Goal: Task Accomplishment & Management: Complete application form

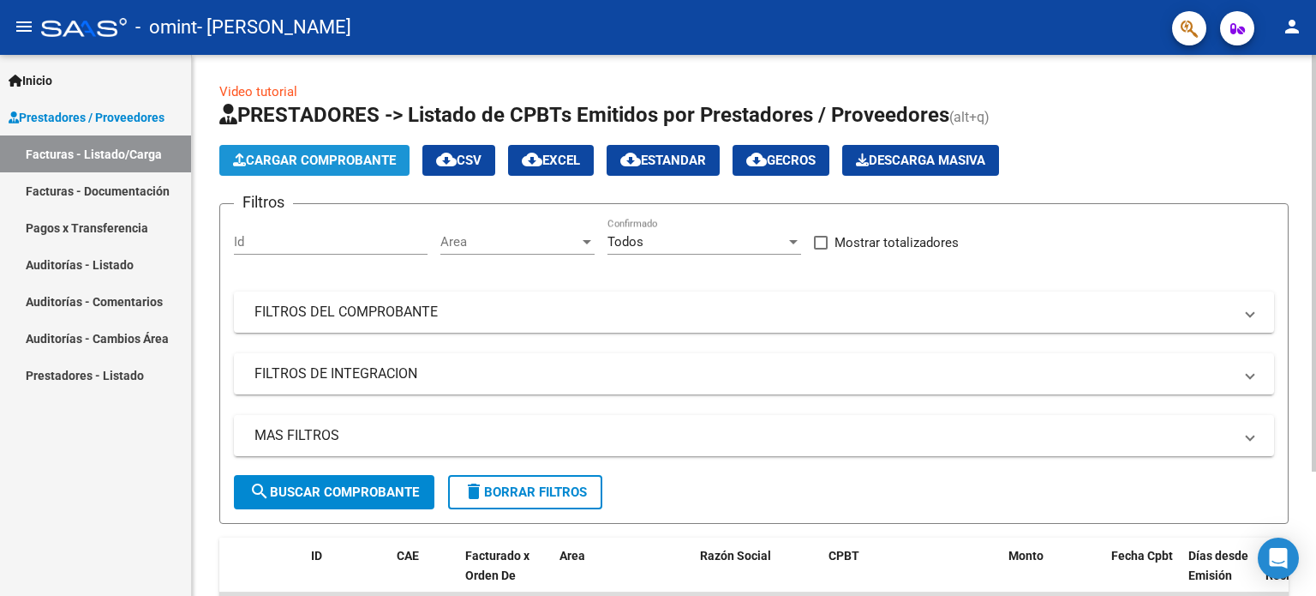
click at [367, 162] on span "Cargar Comprobante" at bounding box center [314, 160] width 163 height 15
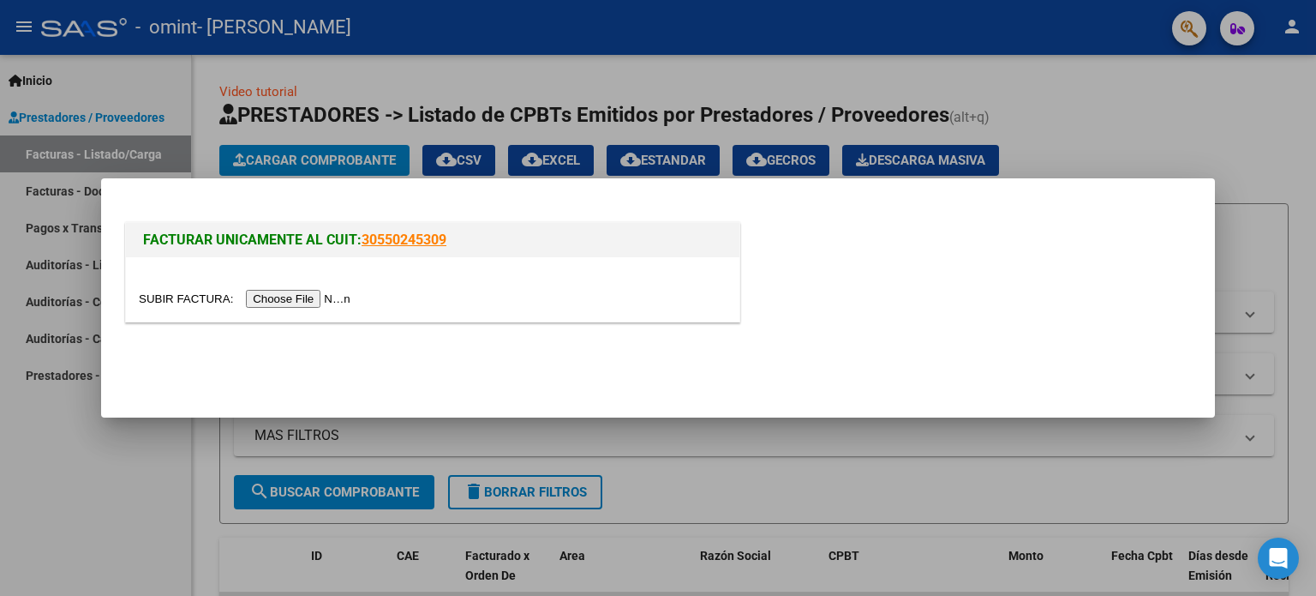
click at [295, 299] on input "file" at bounding box center [247, 299] width 217 height 18
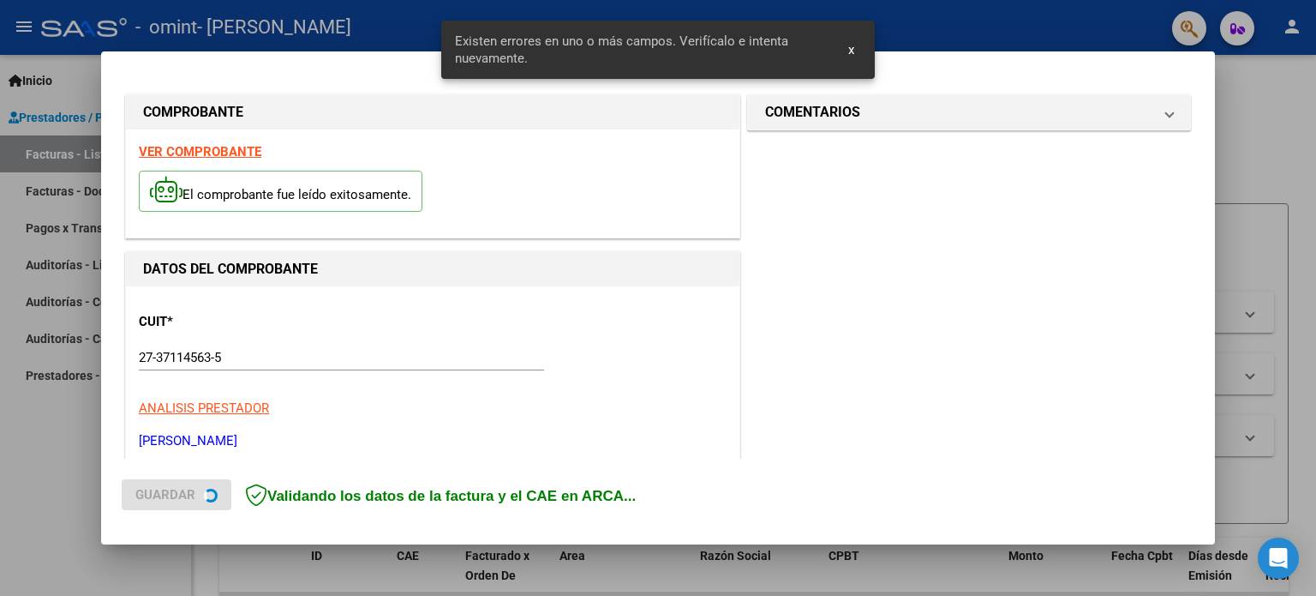
scroll to position [401, 0]
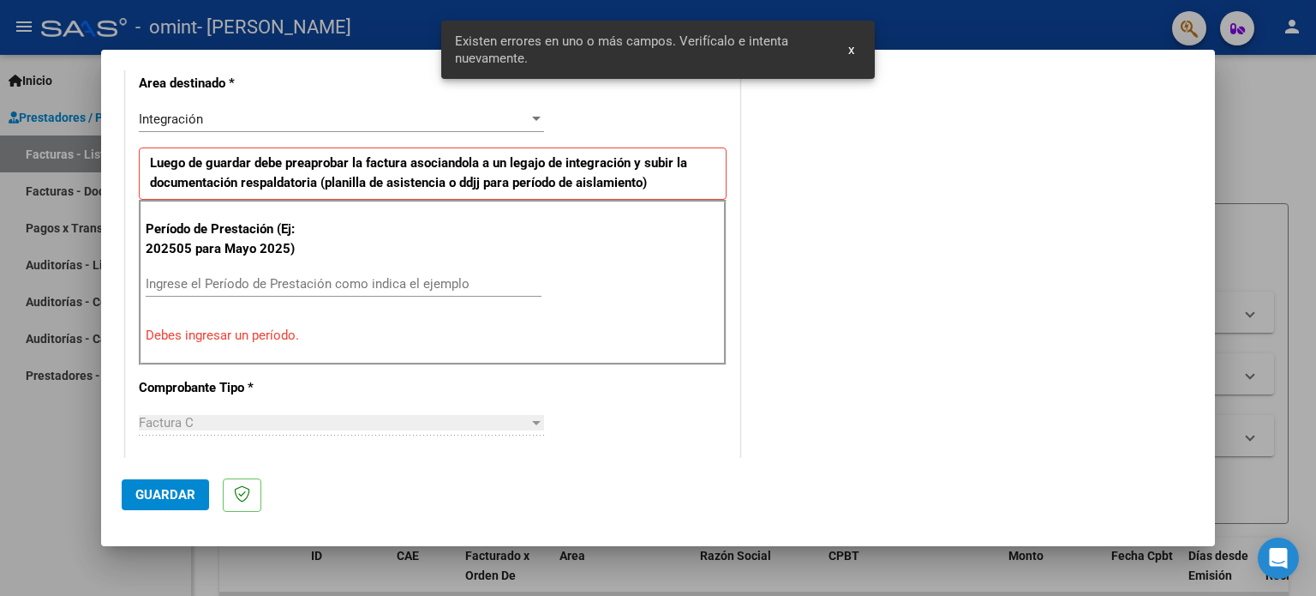
click at [456, 292] on div "Ingrese el Período de Prestación como indica el ejemplo" at bounding box center [344, 284] width 396 height 26
click at [429, 278] on input "Ingrese el Período de Prestación como indica el ejemplo" at bounding box center [344, 283] width 396 height 15
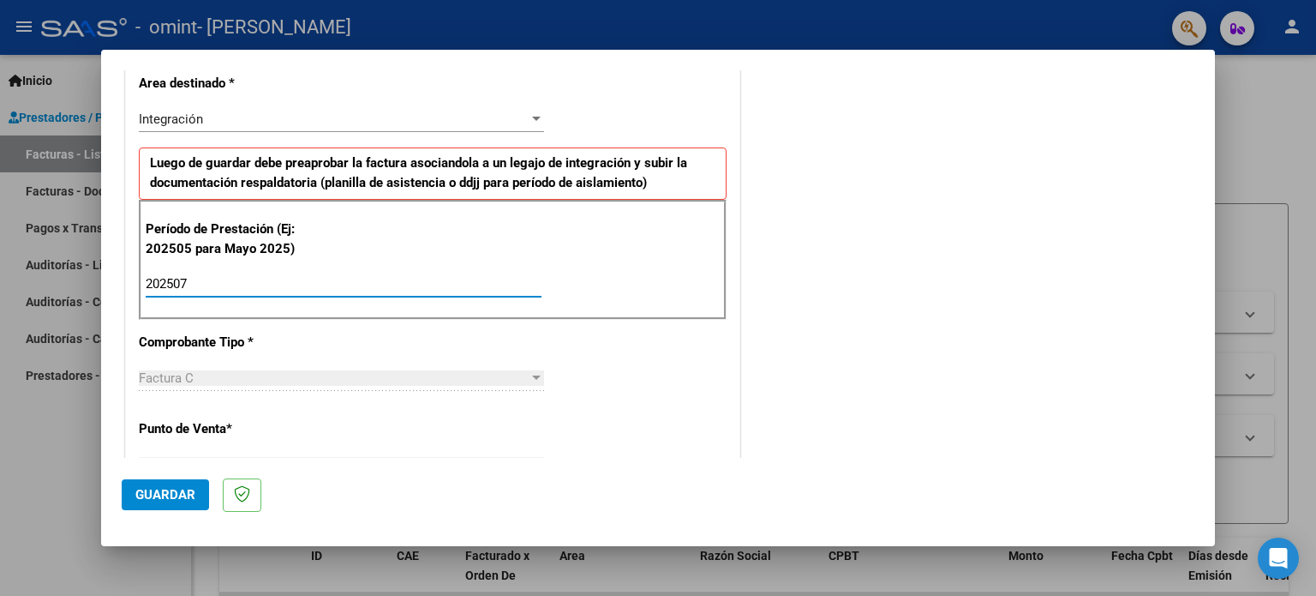
type input "202507"
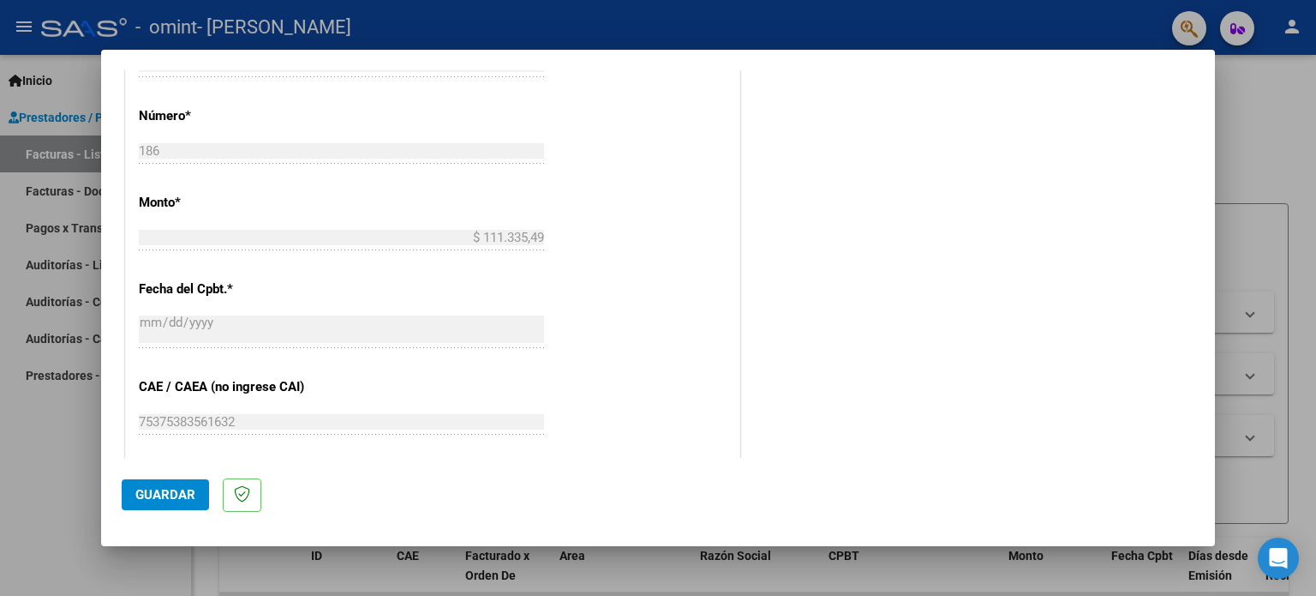
scroll to position [847, 0]
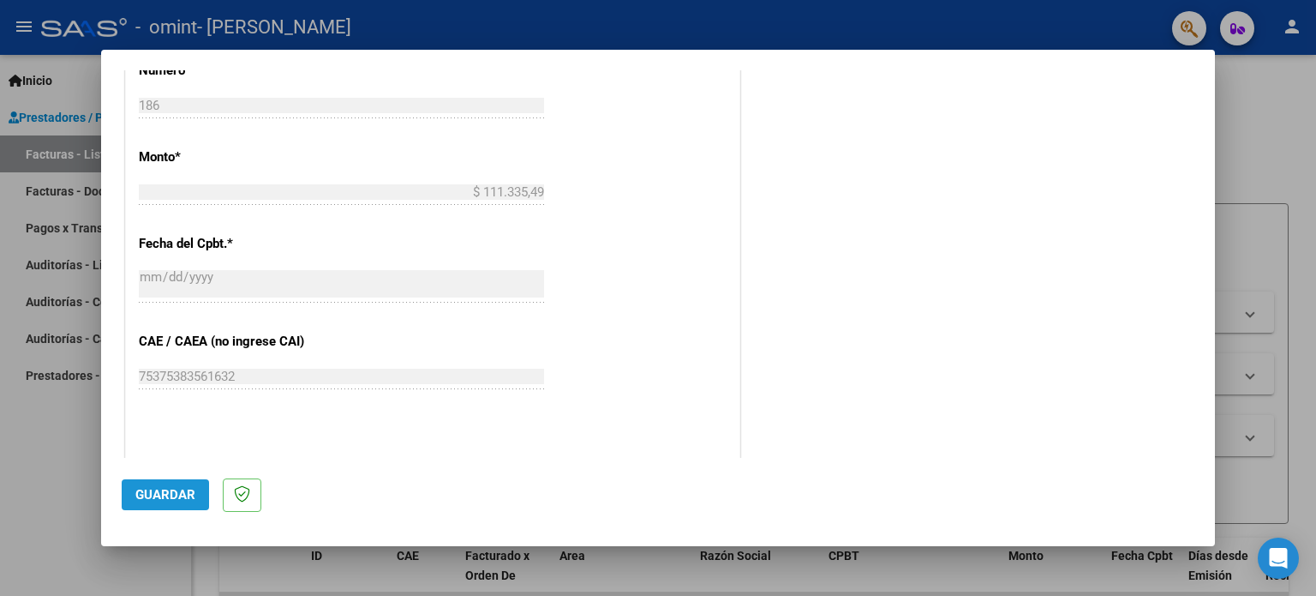
click at [185, 488] on span "Guardar" at bounding box center [165, 494] width 60 height 15
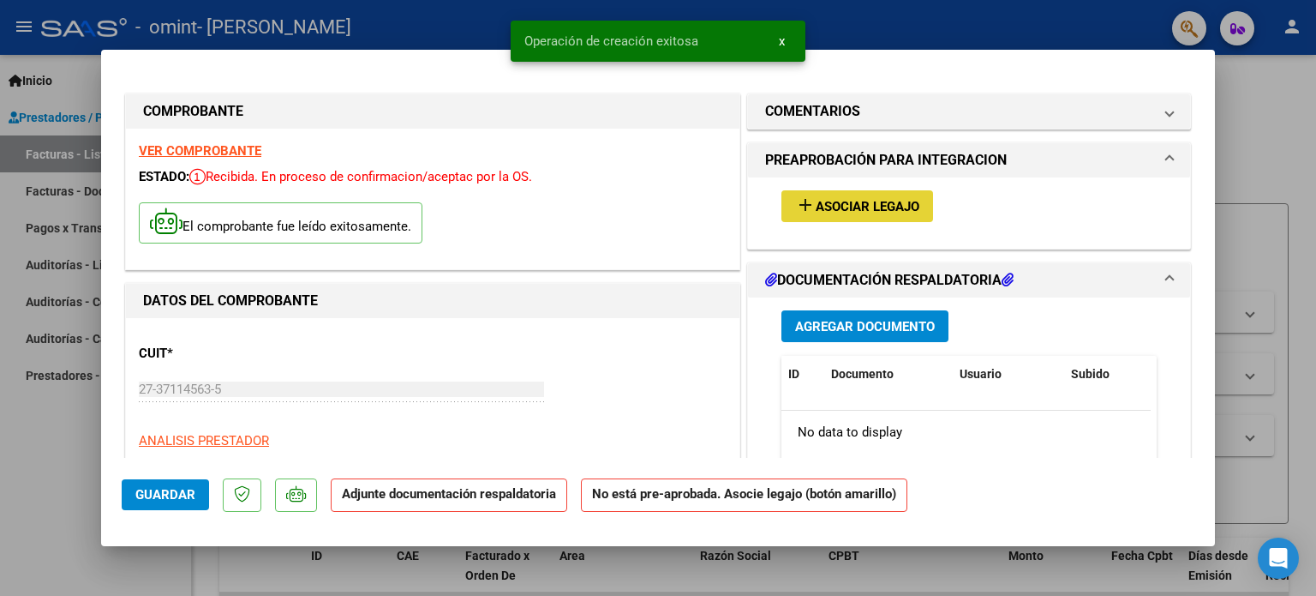
click at [816, 212] on span "Asociar Legajo" at bounding box center [868, 206] width 104 height 15
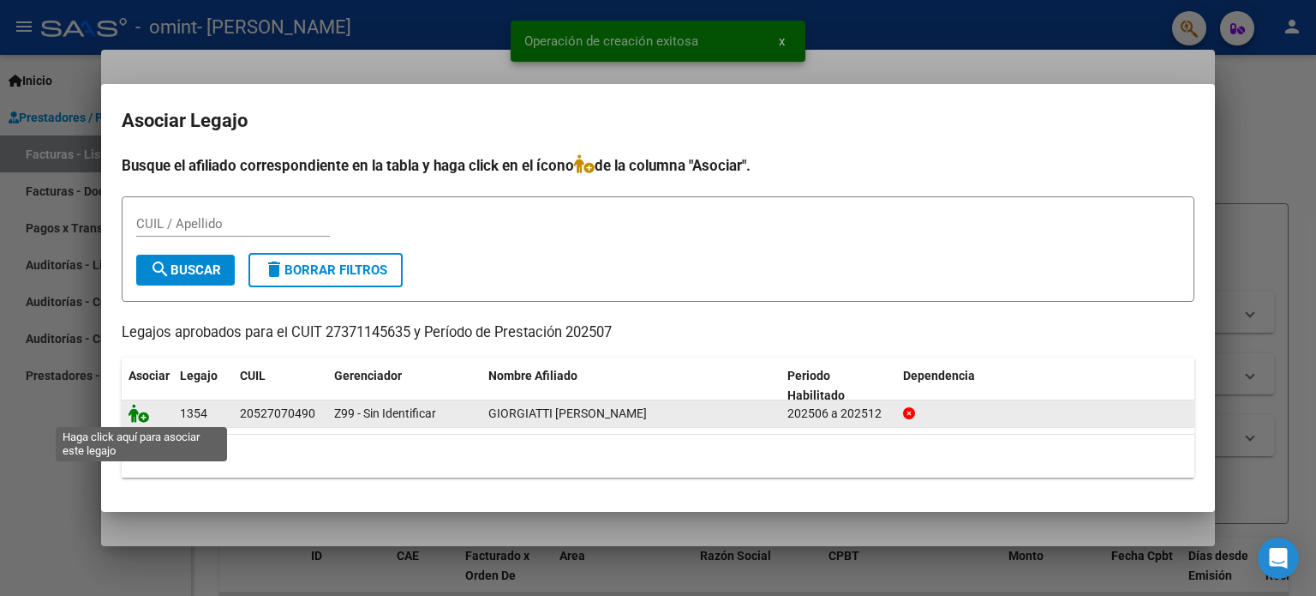
click at [141, 422] on icon at bounding box center [139, 413] width 21 height 19
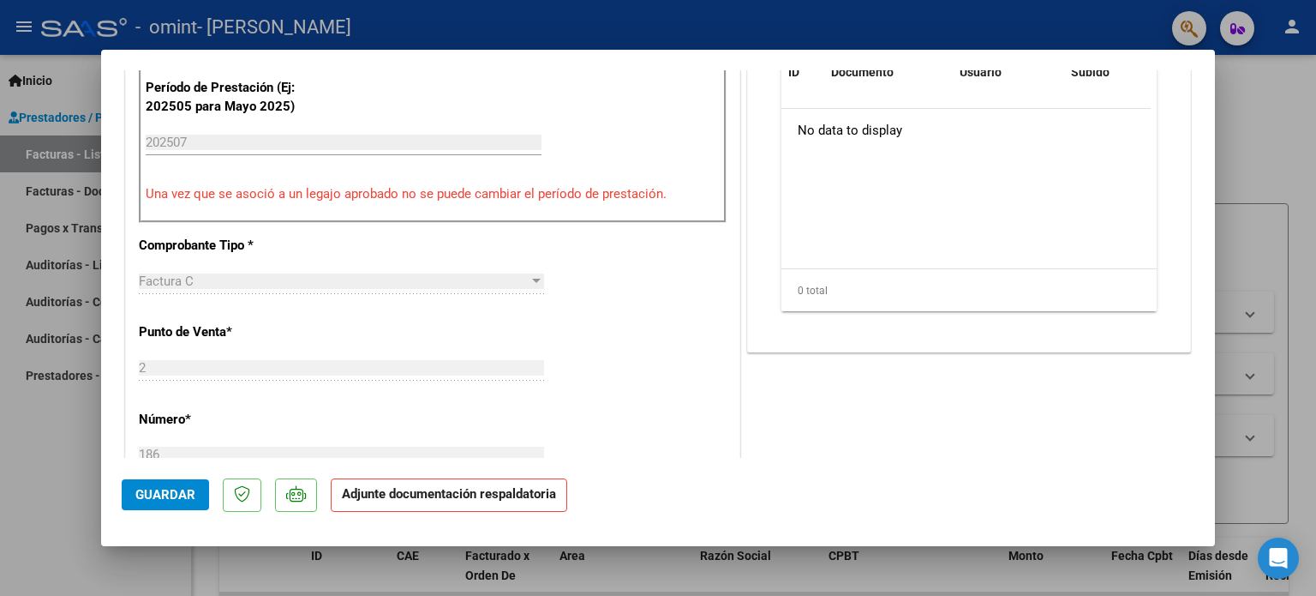
scroll to position [524, 0]
click at [408, 493] on strong "Adjunte documentación respaldatoria" at bounding box center [449, 493] width 214 height 15
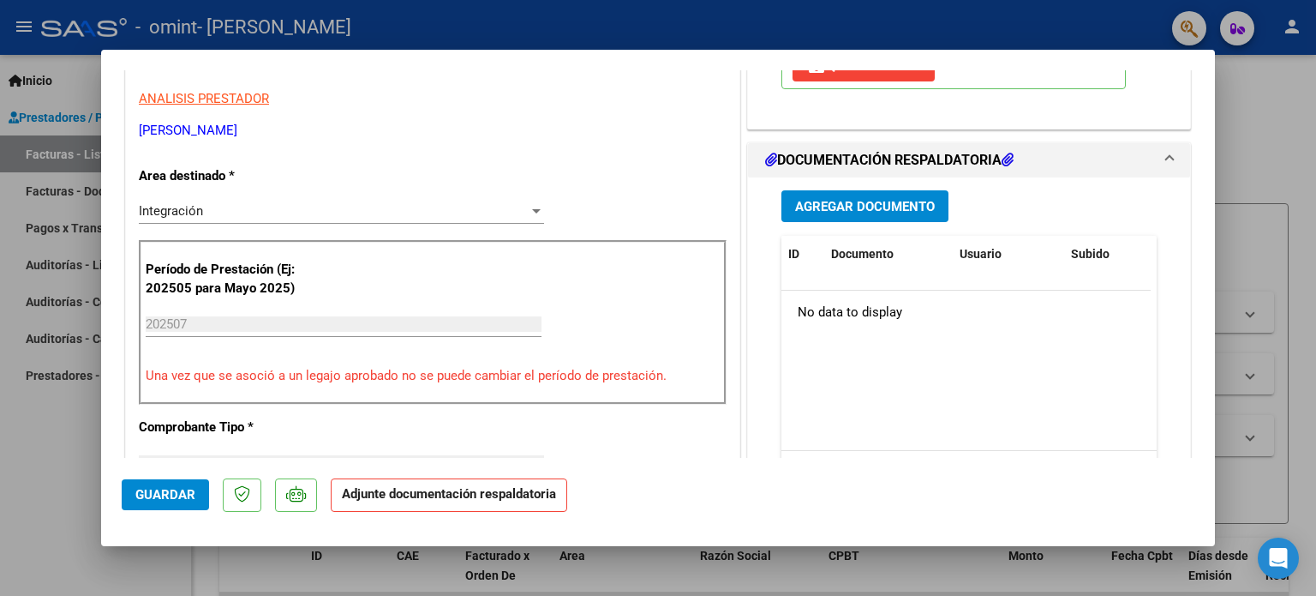
scroll to position [339, 0]
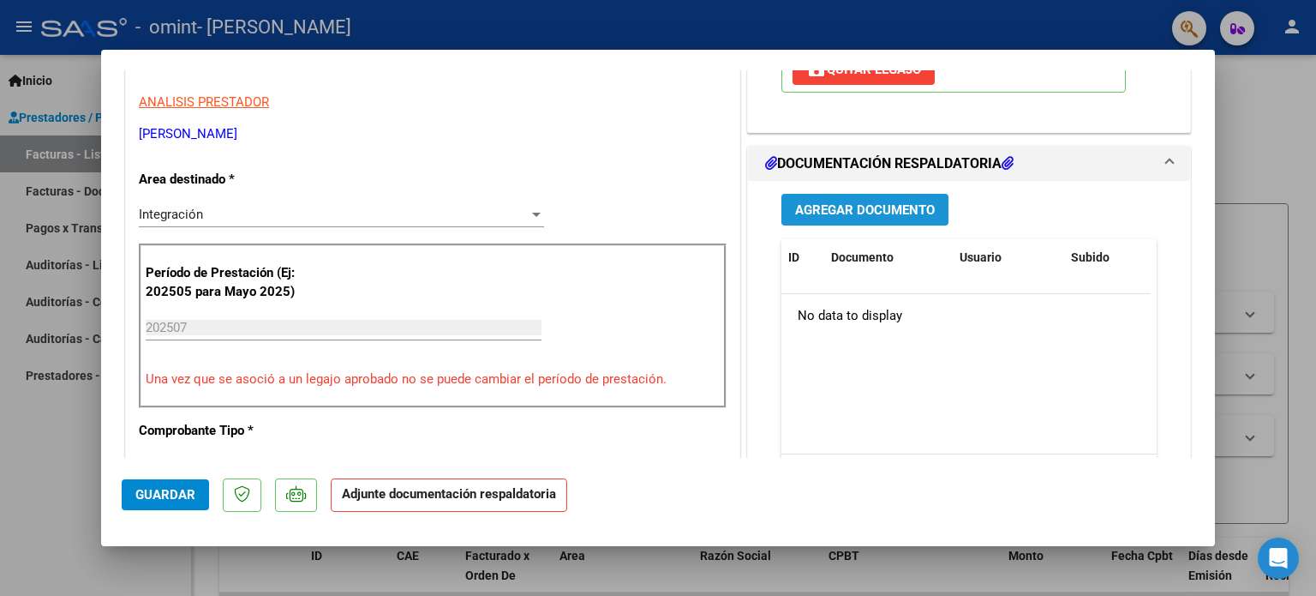
click at [872, 198] on button "Agregar Documento" at bounding box center [865, 210] width 167 height 32
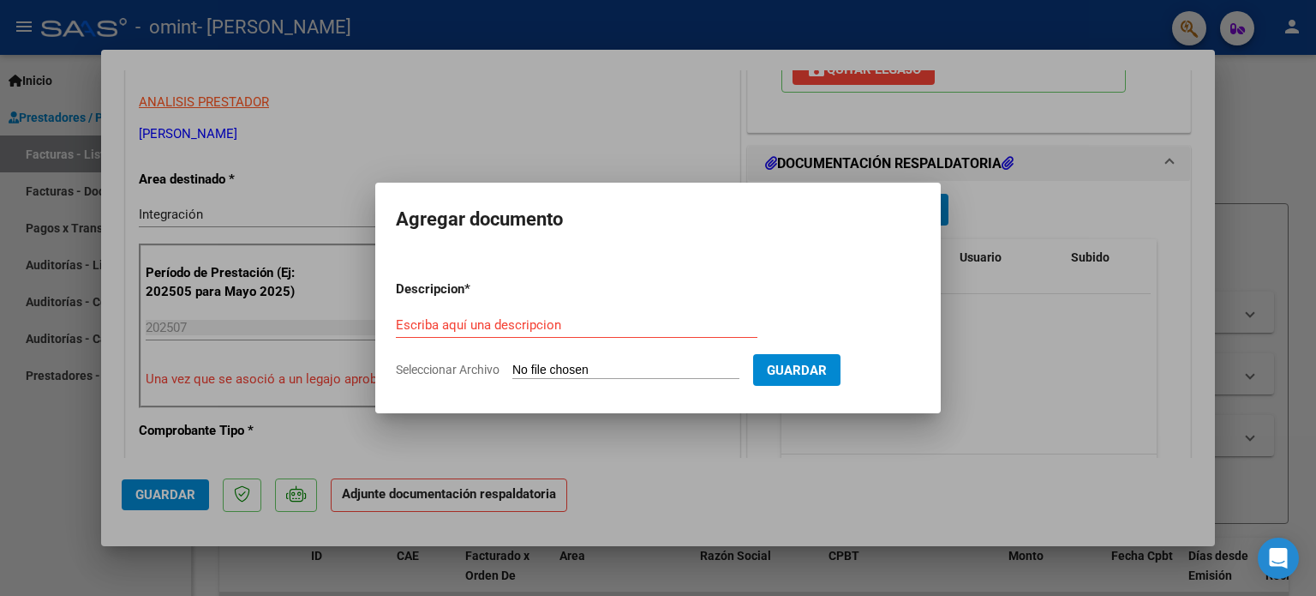
click at [483, 369] on span "Seleccionar Archivo" at bounding box center [448, 370] width 104 height 14
click at [512, 369] on input "Seleccionar Archivo" at bounding box center [625, 371] width 227 height 16
type input "C:\fakepath\junio giorgiatti psico.pdf"
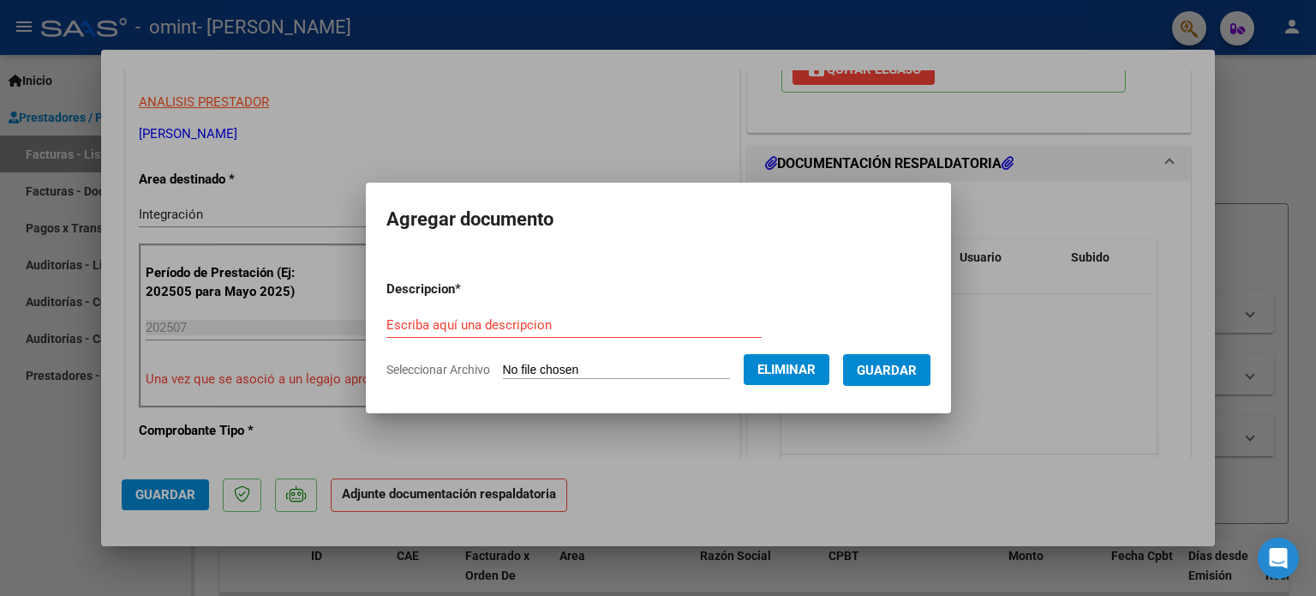
click at [627, 303] on form "Descripcion * Escriba aquí una descripcion Seleccionar Archivo Eliminar Guardar" at bounding box center [659, 329] width 544 height 125
click at [591, 320] on input "Escriba aquí una descripcion" at bounding box center [574, 324] width 375 height 15
type input "Asistencia junio"
click at [890, 354] on button "Guardar" at bounding box center [886, 370] width 87 height 32
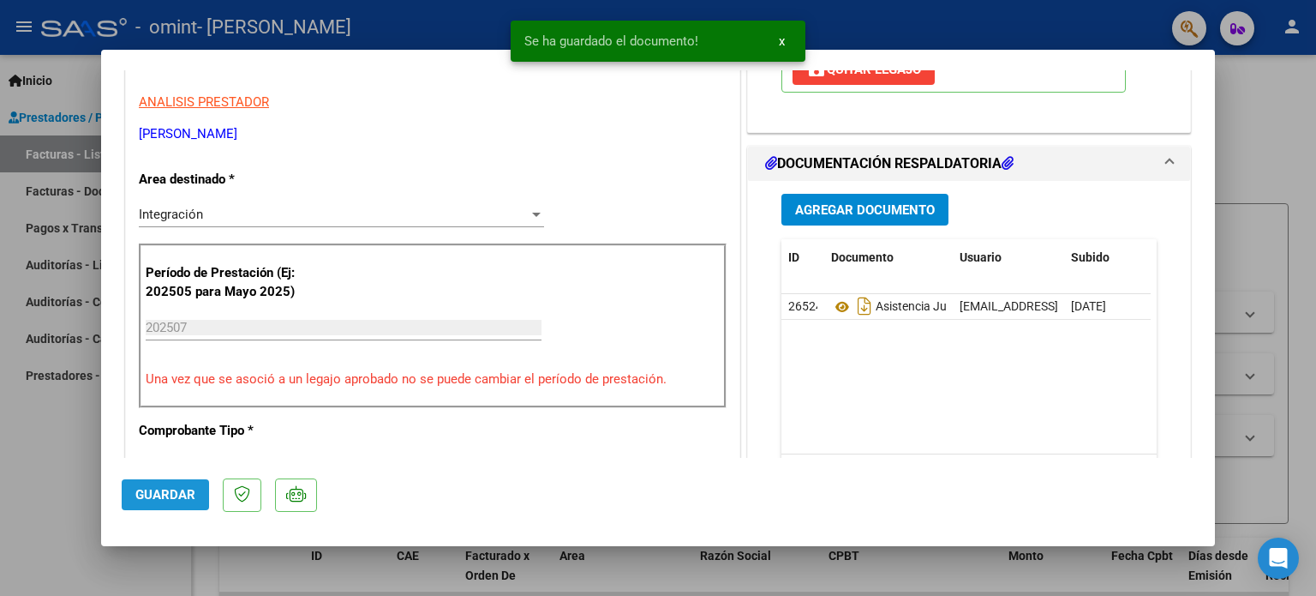
click at [192, 492] on span "Guardar" at bounding box center [165, 494] width 60 height 15
click at [782, 42] on span "x" at bounding box center [782, 40] width 6 height 15
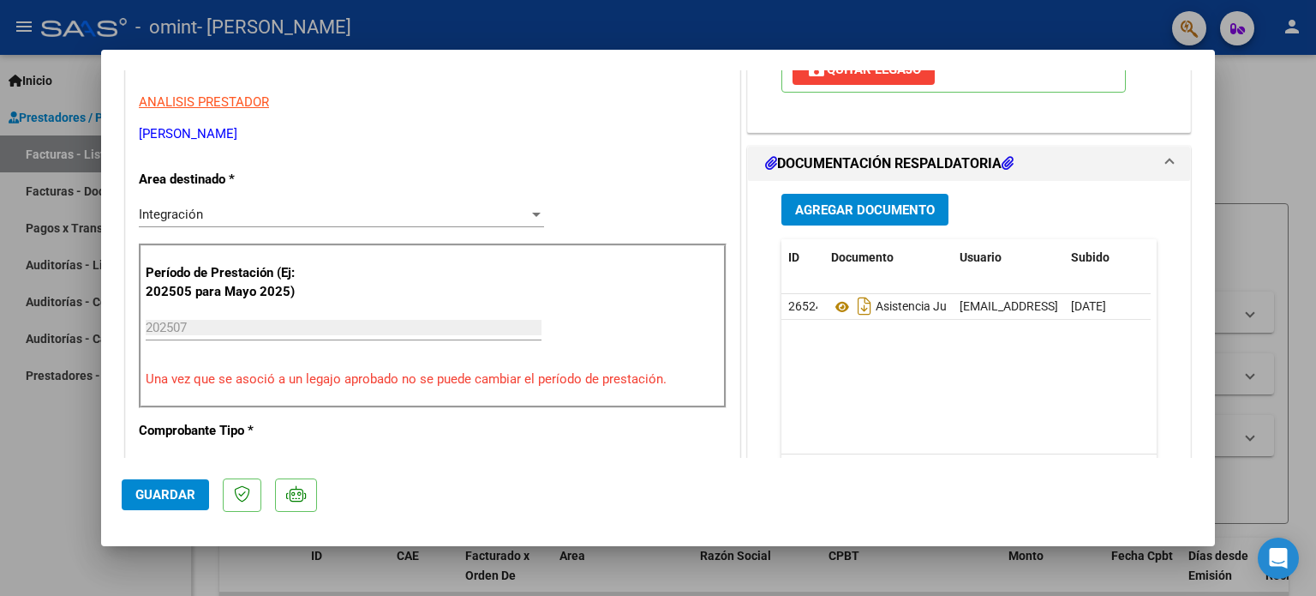
scroll to position [0, 0]
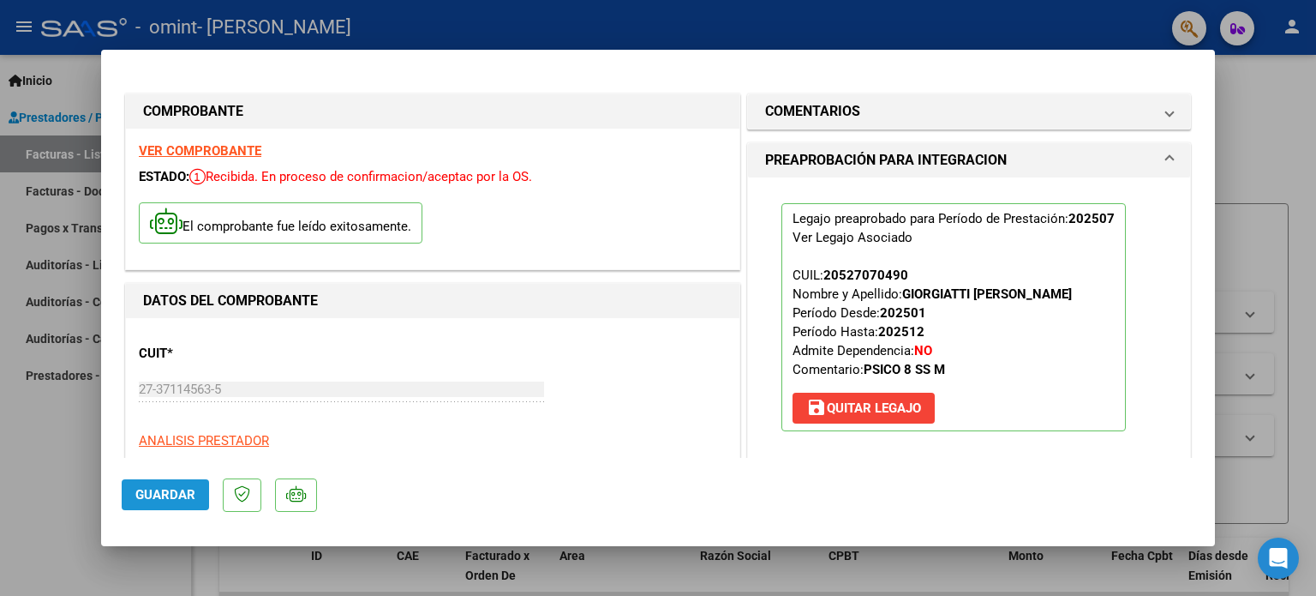
click at [154, 480] on button "Guardar" at bounding box center [165, 494] width 87 height 31
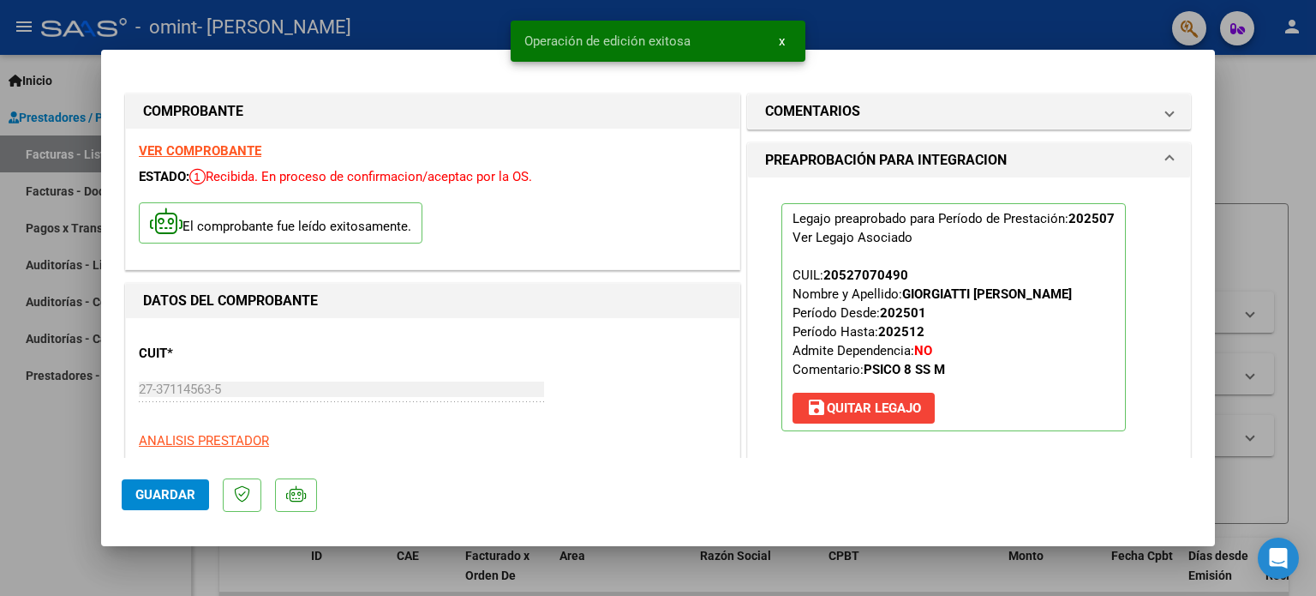
click at [31, 370] on div at bounding box center [658, 298] width 1316 height 596
type input "$ 0,00"
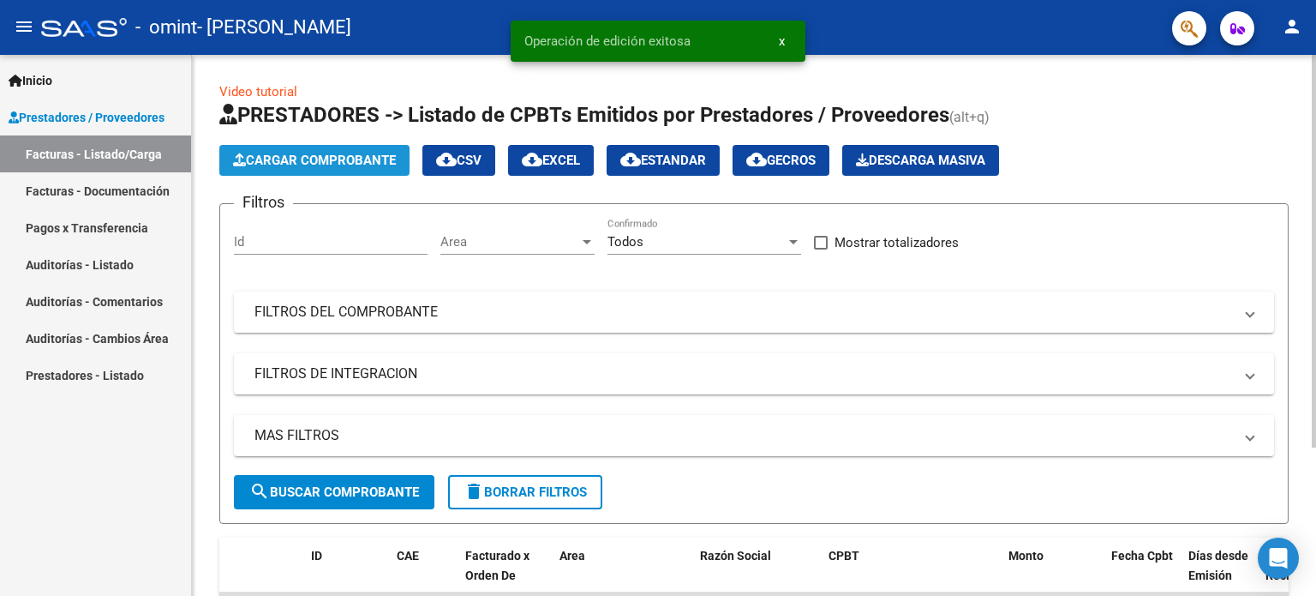
click at [305, 145] on button "Cargar Comprobante" at bounding box center [314, 160] width 190 height 31
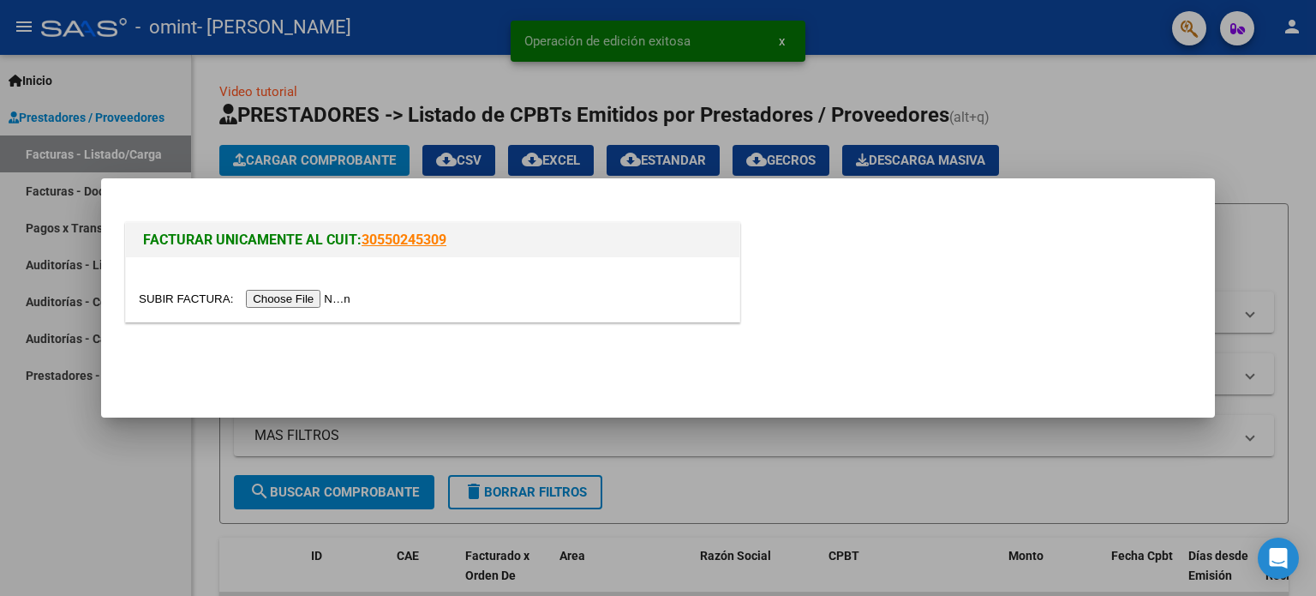
click at [326, 291] on input "file" at bounding box center [247, 299] width 217 height 18
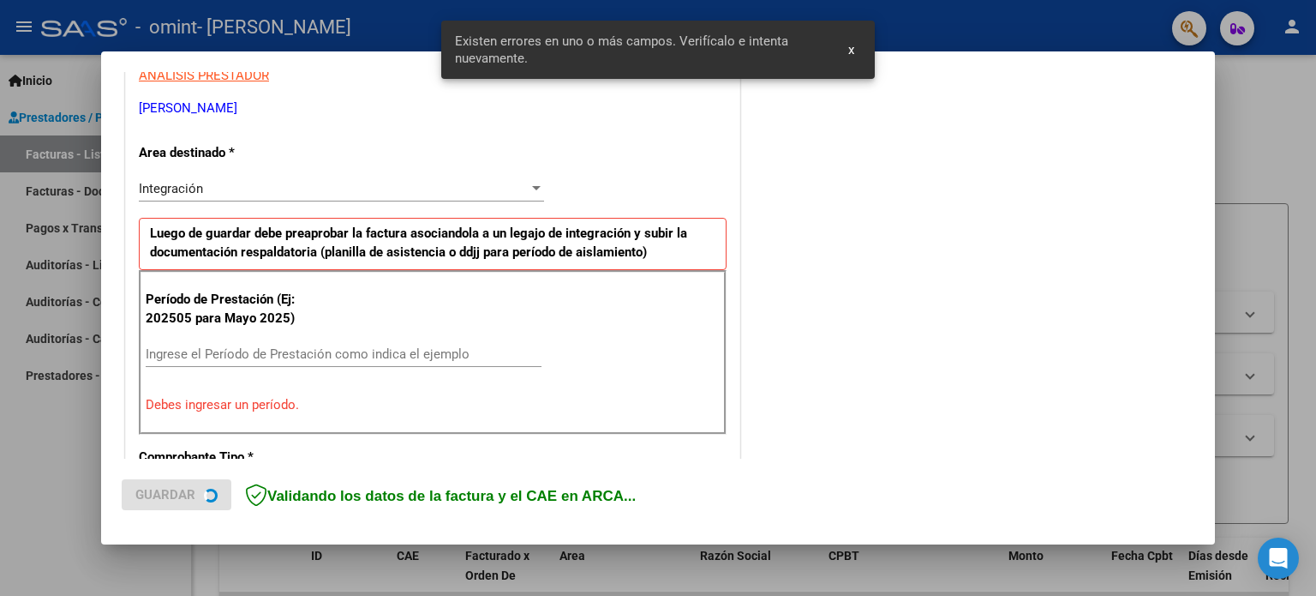
scroll to position [369, 0]
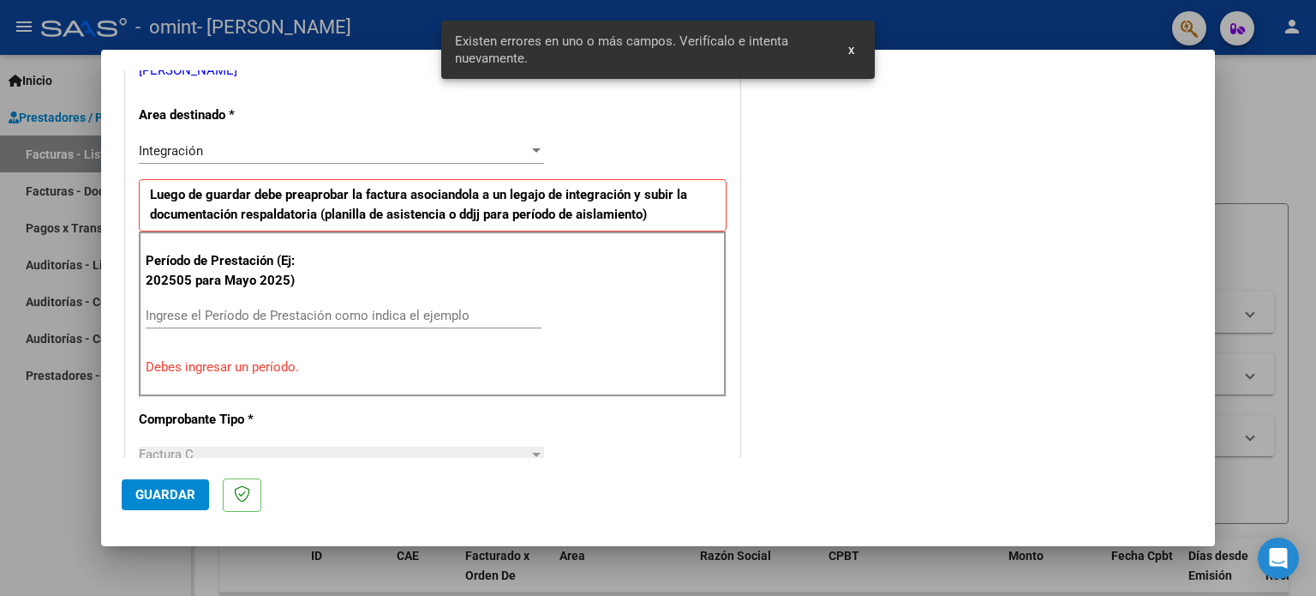
click at [309, 294] on div "Período de Prestación (Ej: 202505 para [DATE]) Ingrese el Período de Prestación…" at bounding box center [433, 313] width 588 height 165
click at [311, 297] on div "Período de Prestación (Ej: 202505 para [DATE]) Ingrese el Período de Prestación…" at bounding box center [433, 313] width 588 height 165
click at [339, 311] on input "Ingrese el Período de Prestación como indica el ejemplo" at bounding box center [344, 315] width 396 height 15
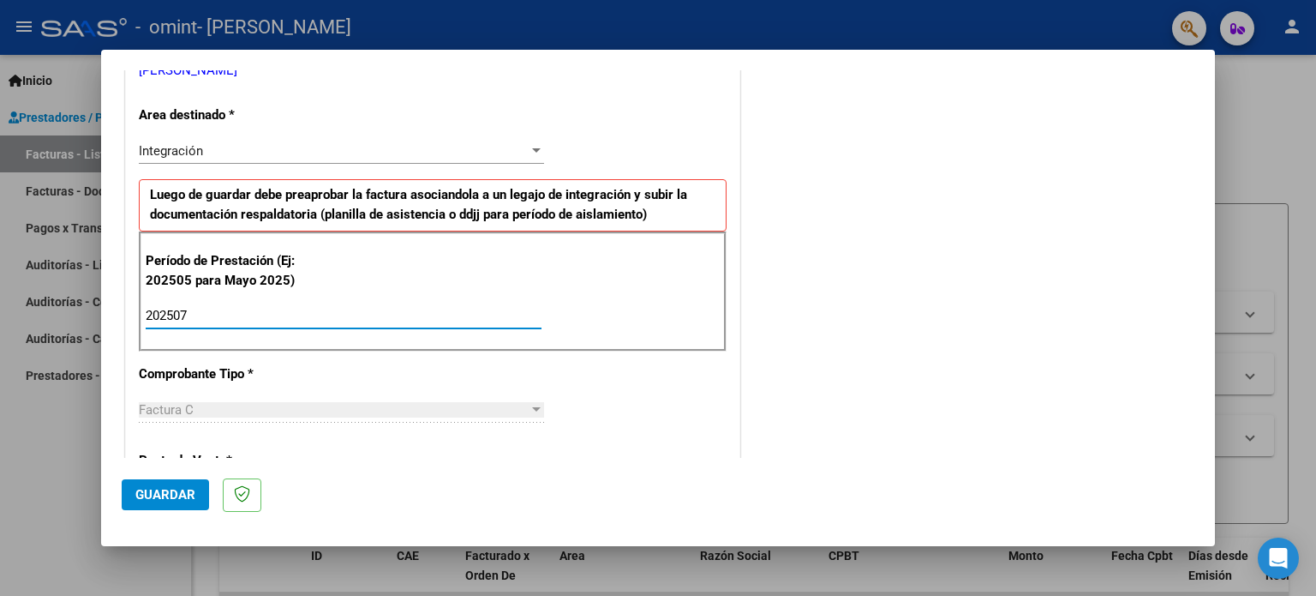
type input "202507"
click at [188, 487] on span "Guardar" at bounding box center [165, 494] width 60 height 15
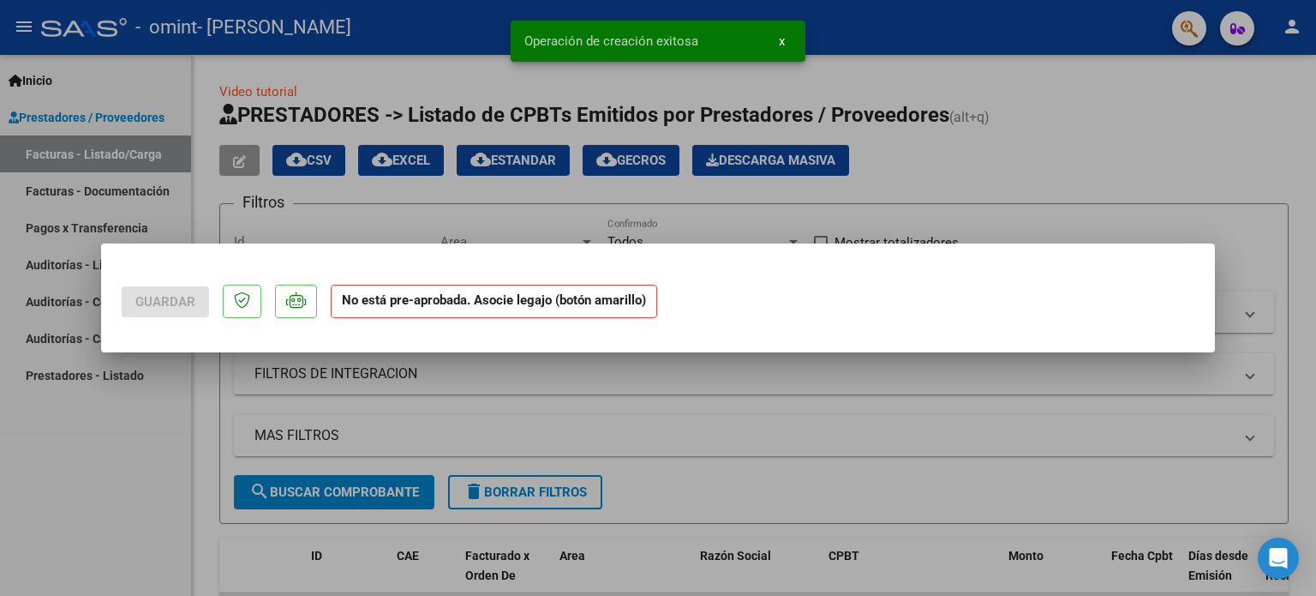
scroll to position [0, 0]
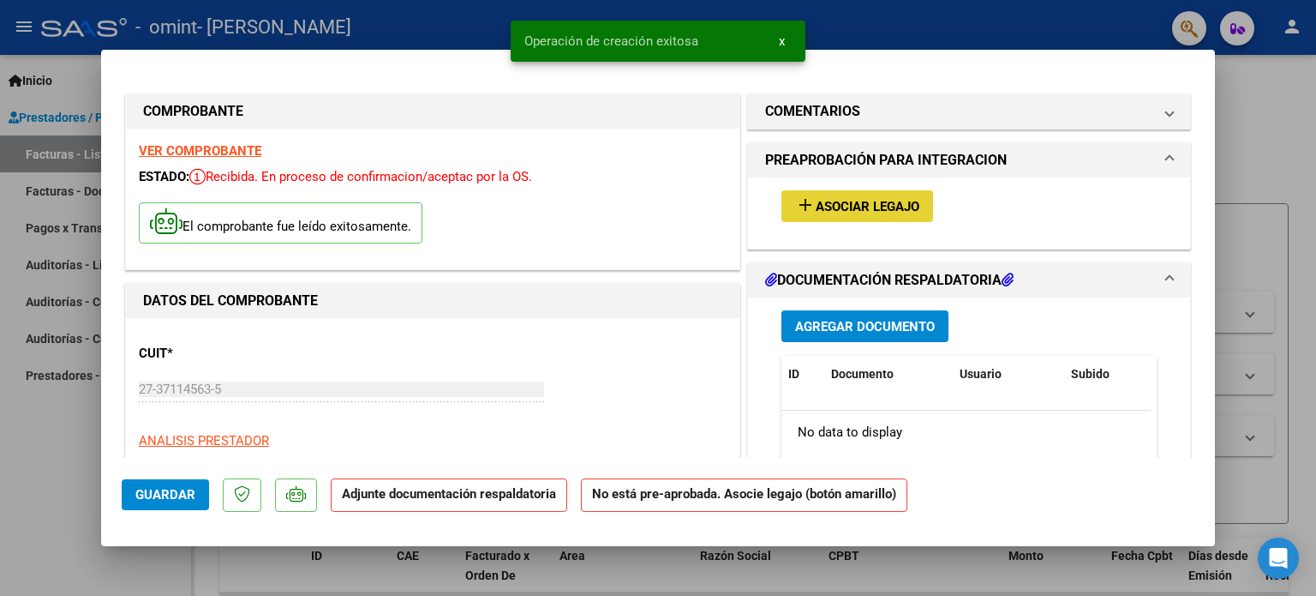
click at [884, 201] on span "Asociar Legajo" at bounding box center [868, 206] width 104 height 15
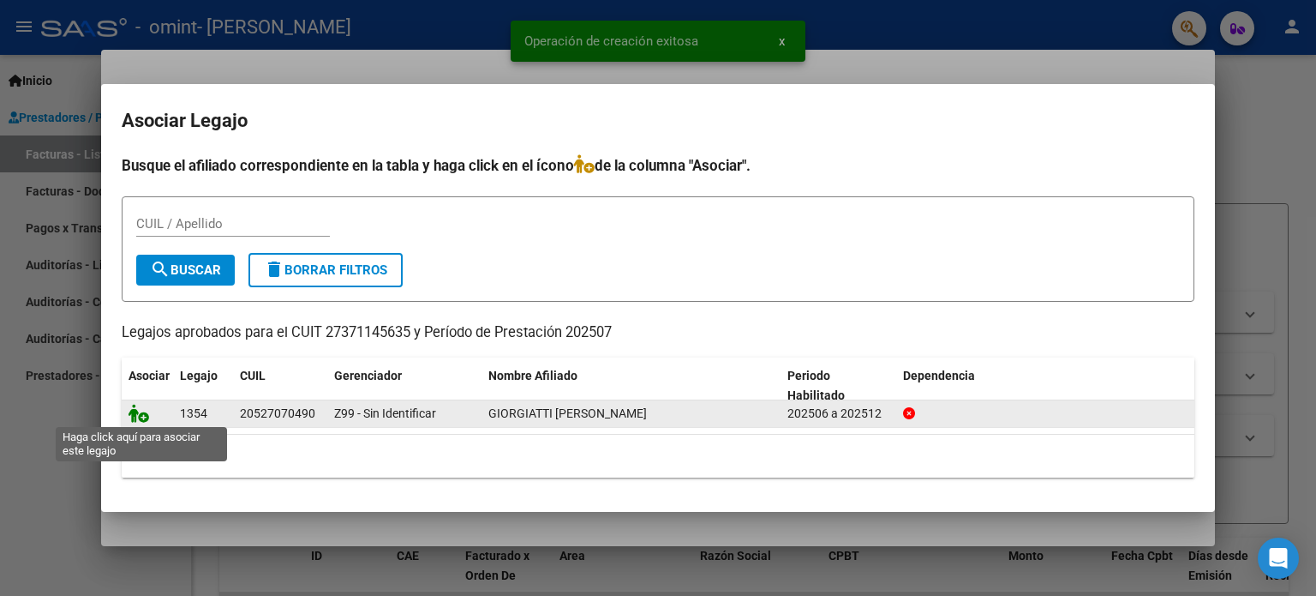
click at [139, 417] on icon at bounding box center [139, 413] width 21 height 19
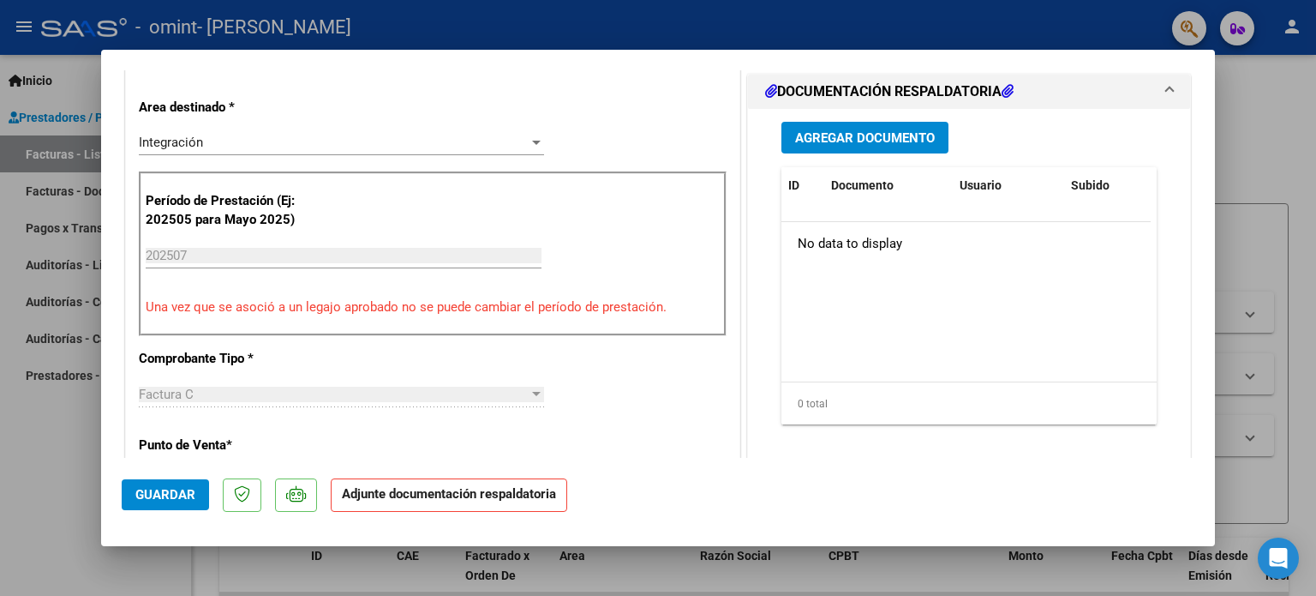
scroll to position [408, 0]
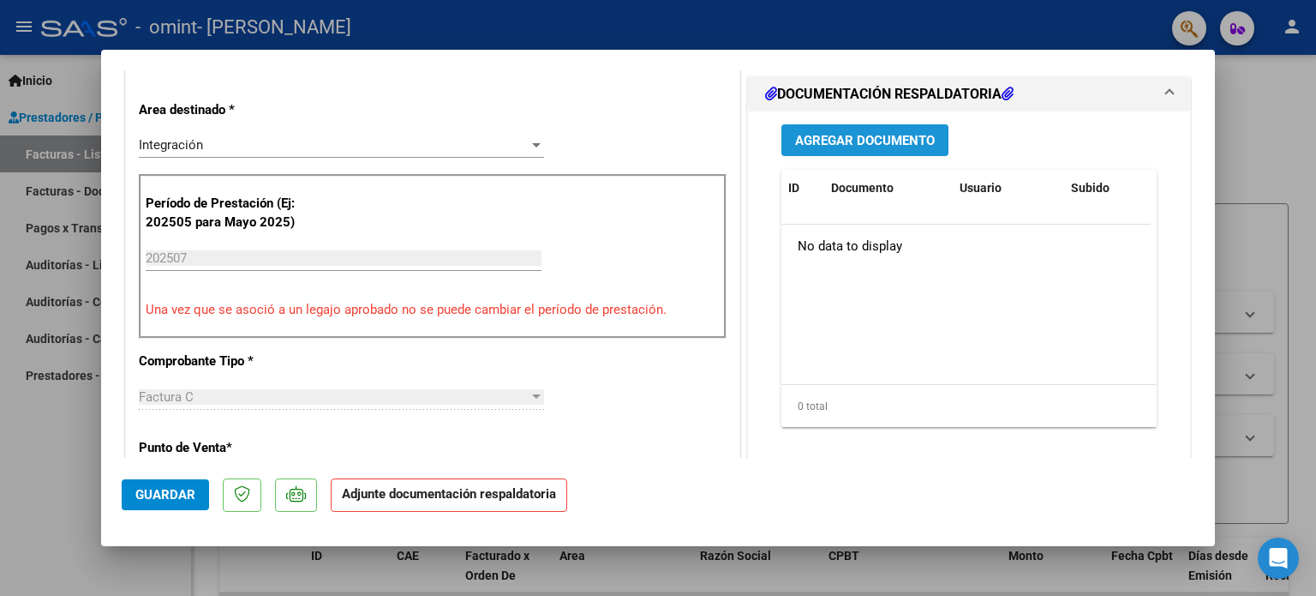
click at [840, 142] on span "Agregar Documento" at bounding box center [865, 140] width 140 height 15
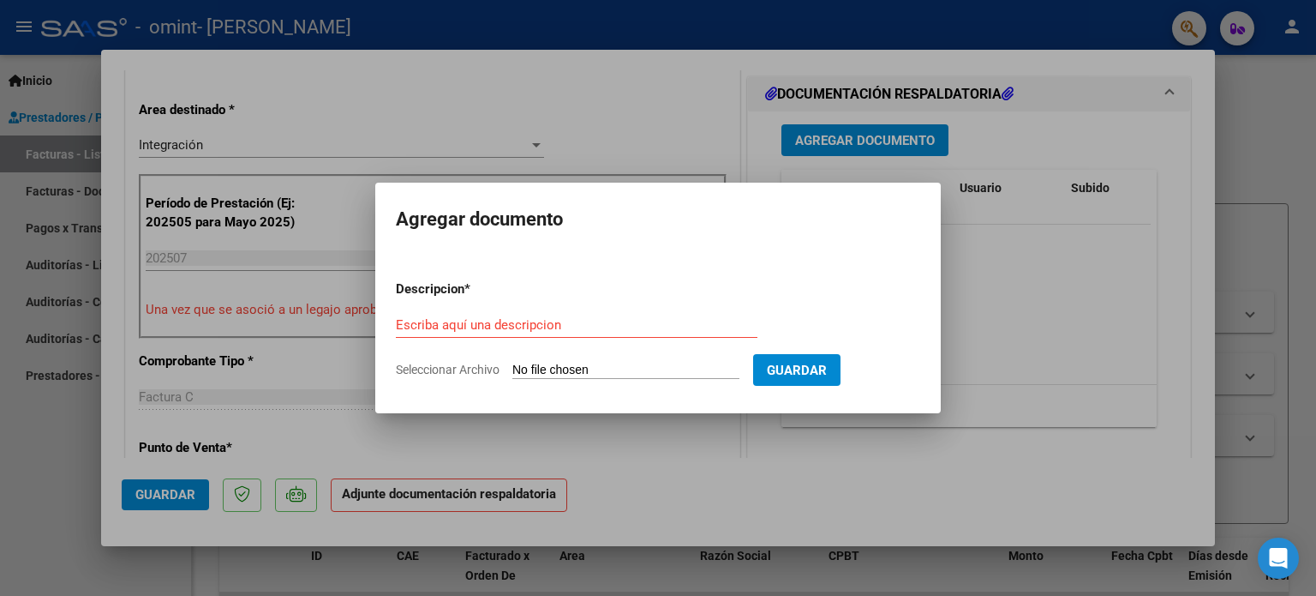
click at [553, 366] on input "Seleccionar Archivo" at bounding box center [625, 371] width 227 height 16
type input "C:\fakepath\[PERSON_NAME] psico.pdf"
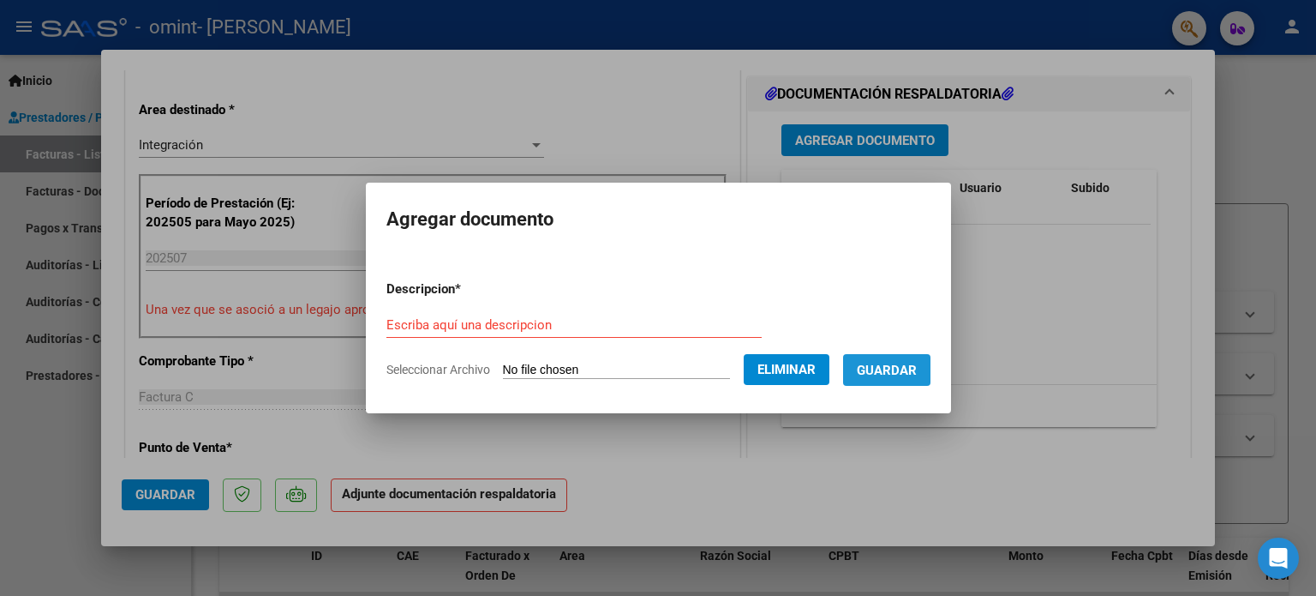
click at [905, 365] on span "Guardar" at bounding box center [887, 370] width 60 height 15
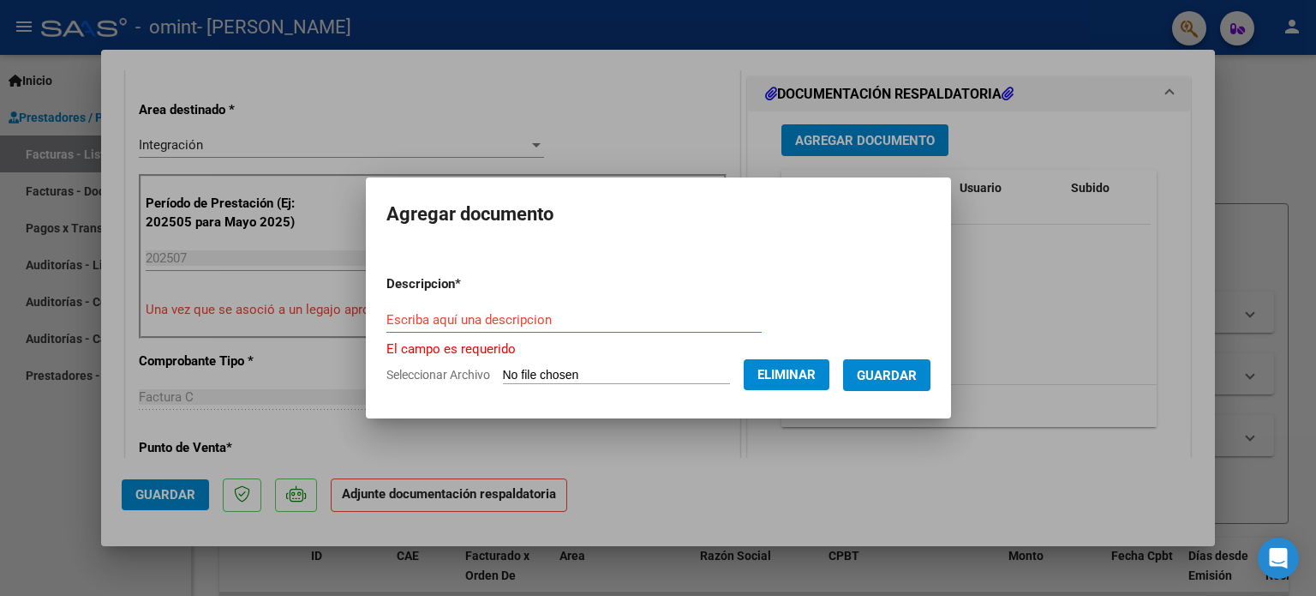
click at [650, 328] on div "Escriba aquí una descripcion" at bounding box center [574, 320] width 375 height 26
click at [620, 318] on input "Escriba aquí una descripcion" at bounding box center [574, 319] width 375 height 15
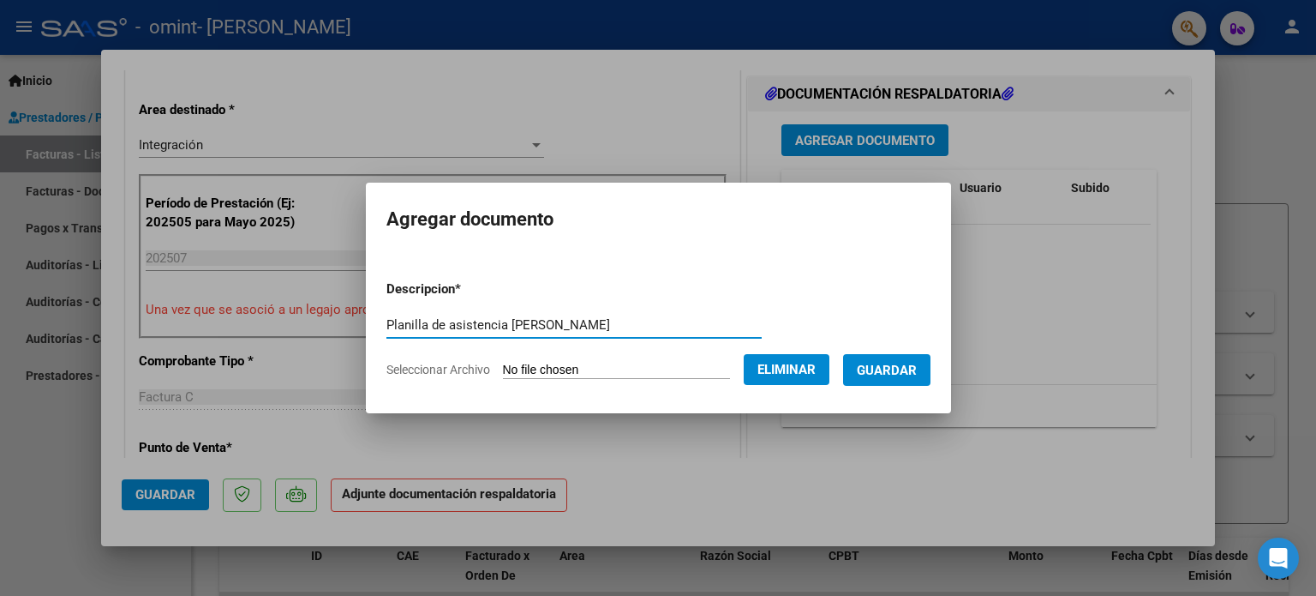
type input "Planilla de asistencia [PERSON_NAME]"
click at [869, 365] on button "Guardar" at bounding box center [886, 370] width 87 height 32
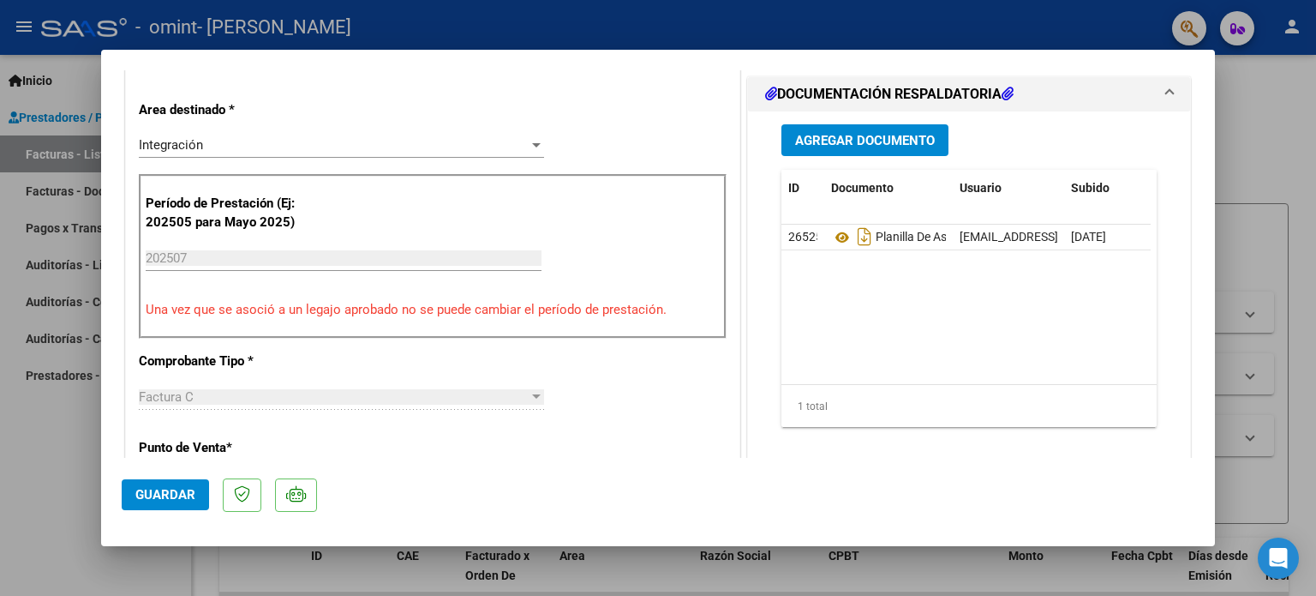
click at [1251, 243] on div at bounding box center [658, 298] width 1316 height 596
type input "$ 0,00"
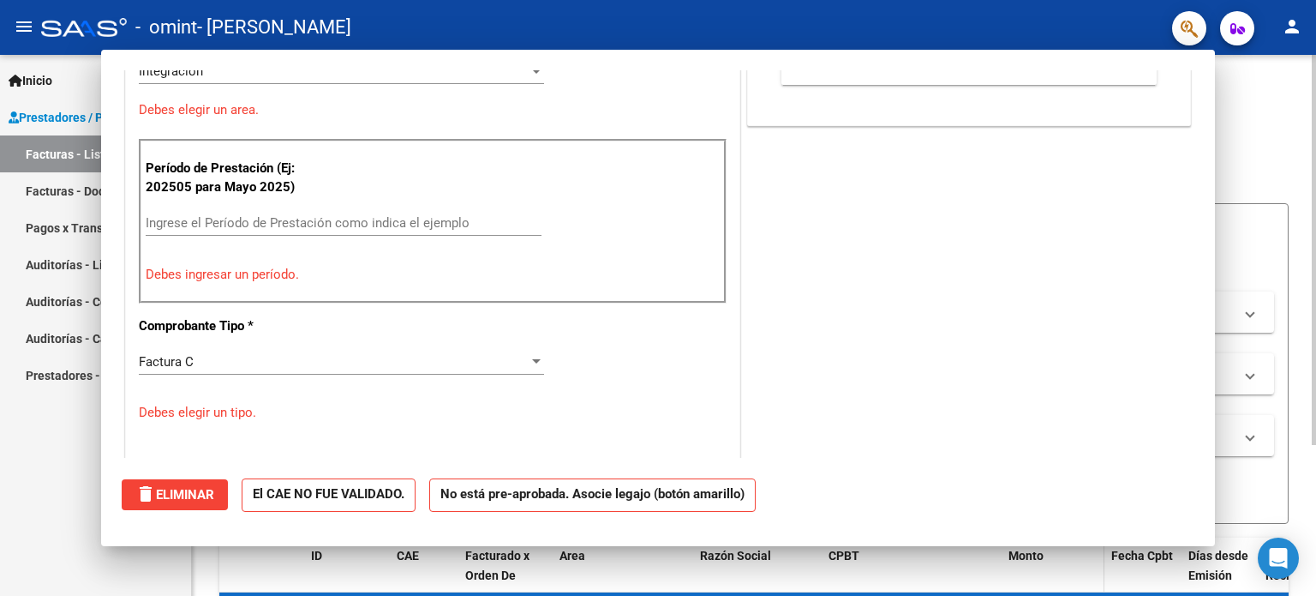
scroll to position [0, 0]
